Goal: Navigation & Orientation: Find specific page/section

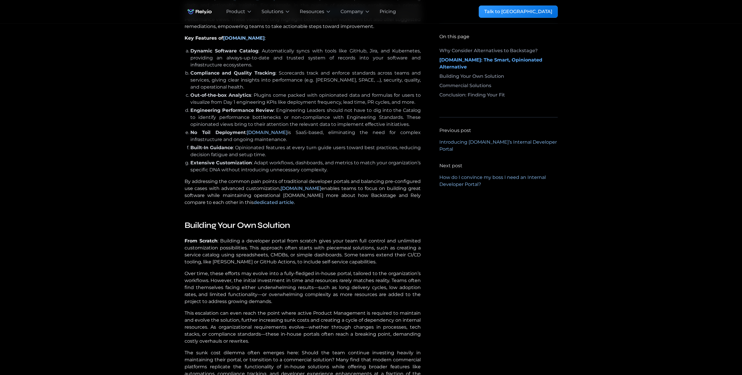
scroll to position [699, 0]
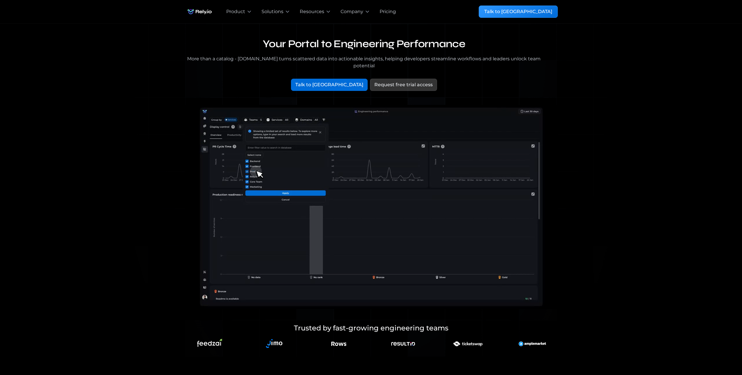
click at [202, 13] on img "home" at bounding box center [199, 12] width 30 height 12
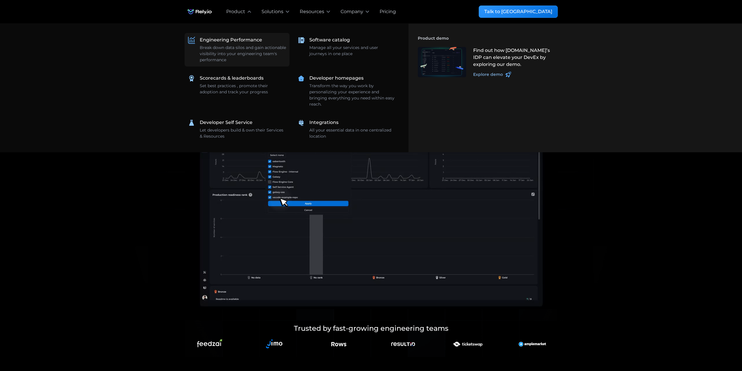
click at [249, 47] on div "Break down data silos and gain actionable visibility into your engineering team…" at bounding box center [243, 54] width 86 height 18
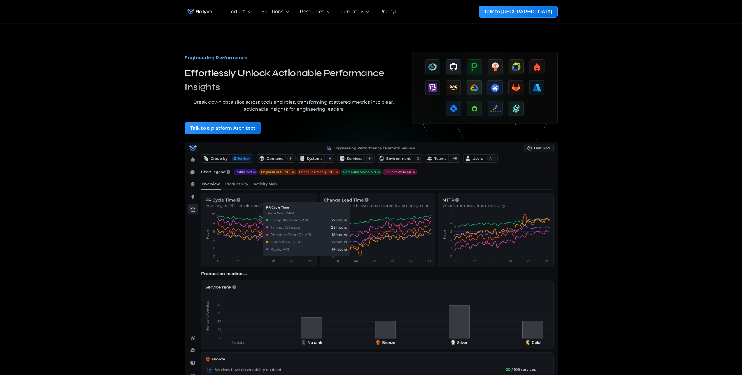
click at [202, 9] on img "home" at bounding box center [199, 12] width 30 height 12
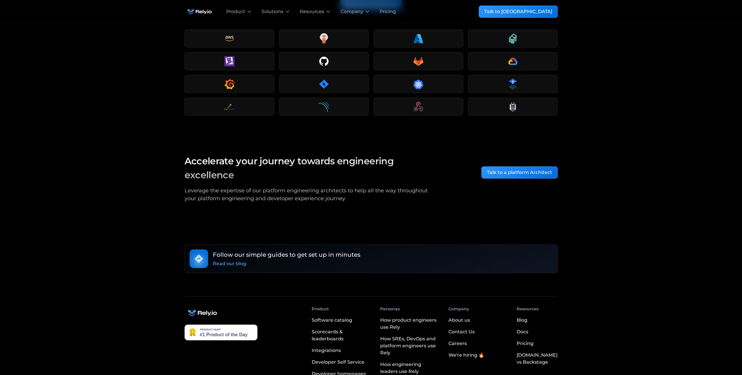
scroll to position [874, 0]
